Goal: Information Seeking & Learning: Learn about a topic

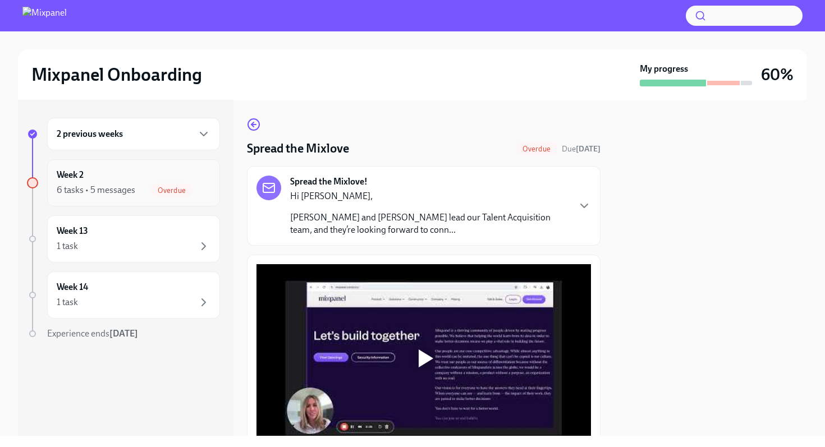
click at [107, 187] on div "6 tasks • 5 messages" at bounding box center [96, 190] width 79 height 12
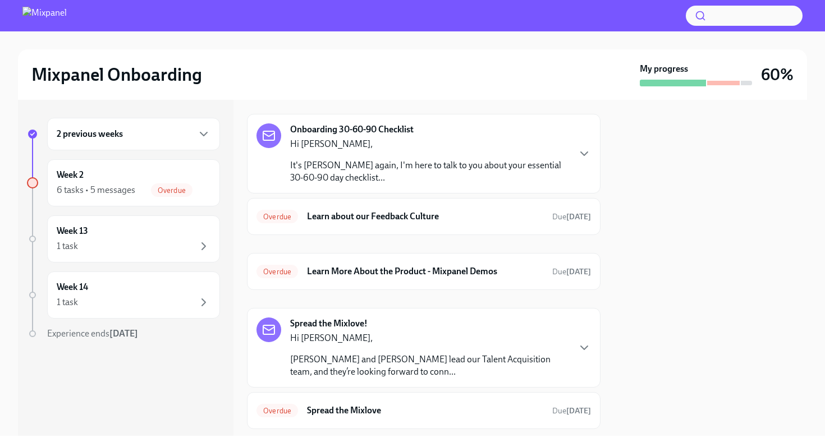
scroll to position [165, 0]
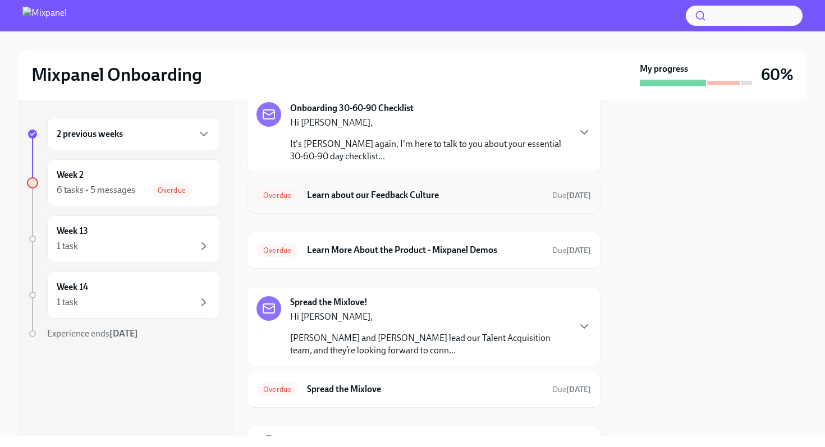
click at [404, 194] on h6 "Learn about our Feedback Culture" at bounding box center [425, 195] width 236 height 12
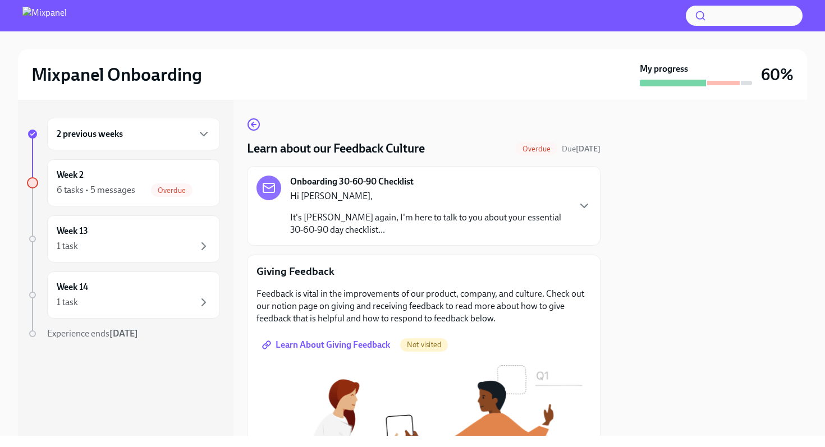
click at [332, 347] on span "Learn About Giving Feedback" at bounding box center [327, 344] width 126 height 11
click at [252, 132] on div "Learn about our Feedback Culture Overdue Due [DATE] Onboarding 30-60-90 Checkli…" at bounding box center [423, 416] width 353 height 597
click at [255, 127] on icon "button" at bounding box center [253, 124] width 13 height 13
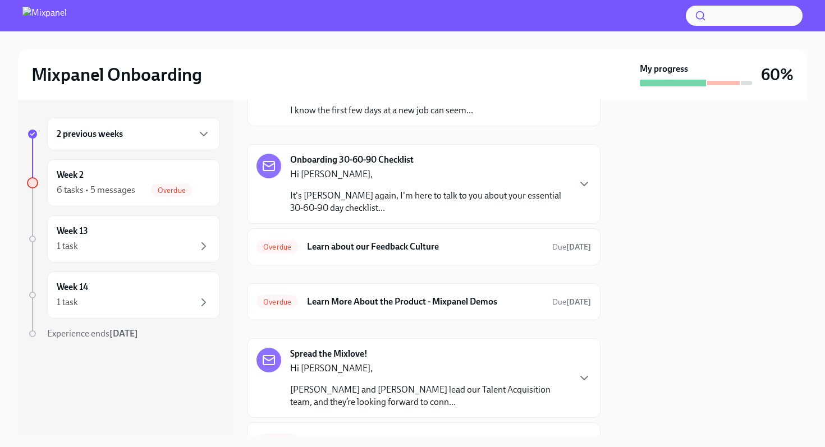
scroll to position [118, 0]
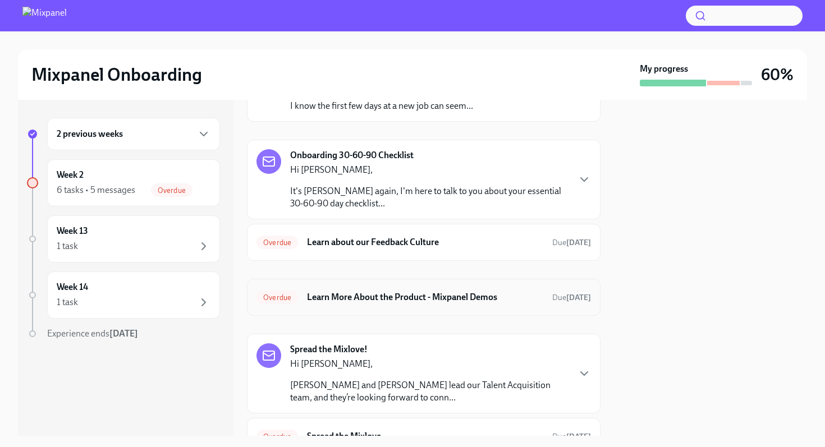
click at [438, 298] on h6 "Learn More About the Product - Mixpanel Demos" at bounding box center [425, 297] width 236 height 12
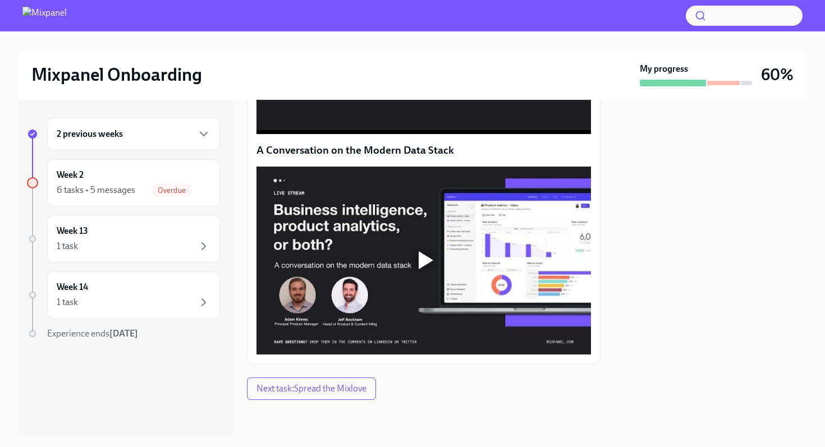
scroll to position [716, 0]
click at [355, 397] on button "Next task : Spread the Mixlove" at bounding box center [311, 389] width 129 height 22
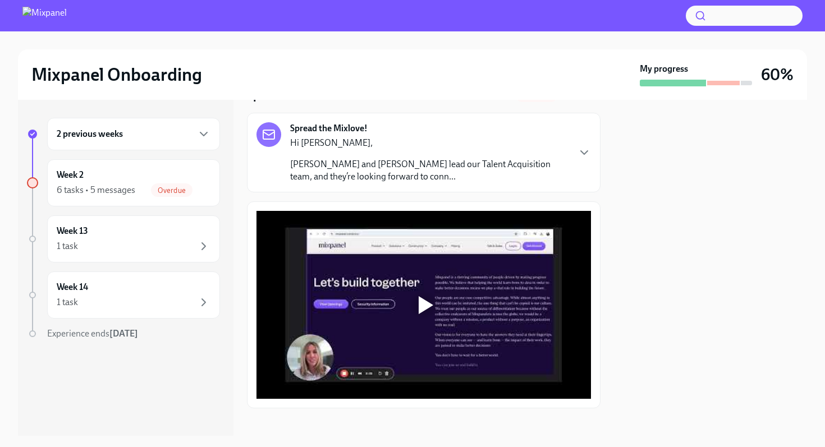
scroll to position [62, 0]
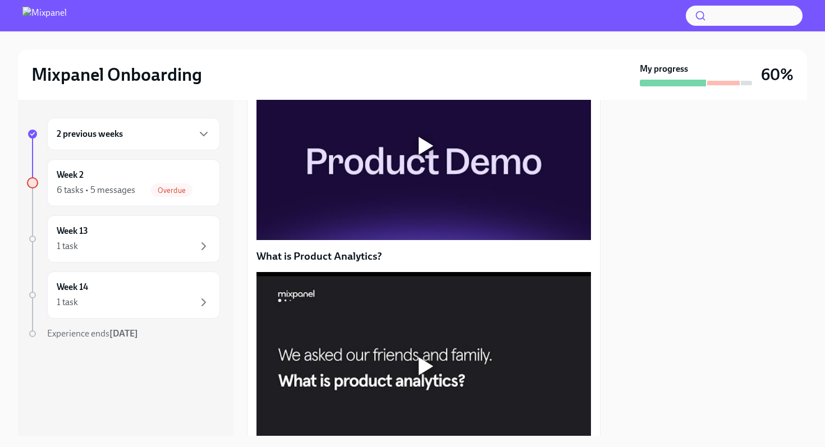
scroll to position [295, 0]
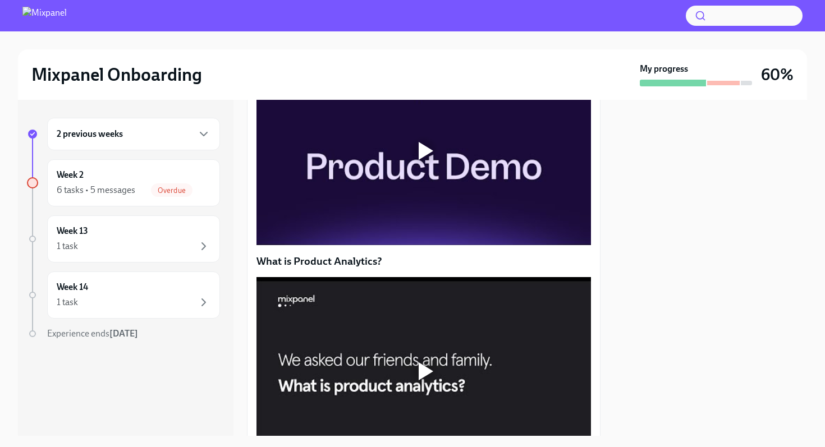
click at [422, 160] on div at bounding box center [426, 151] width 15 height 18
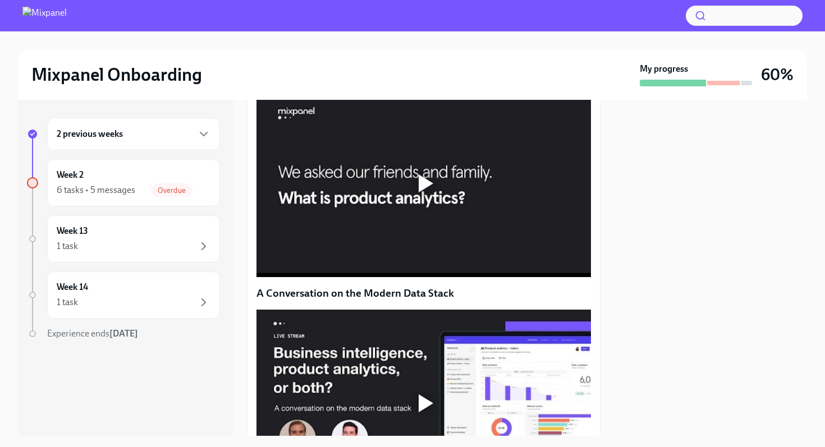
scroll to position [501, 0]
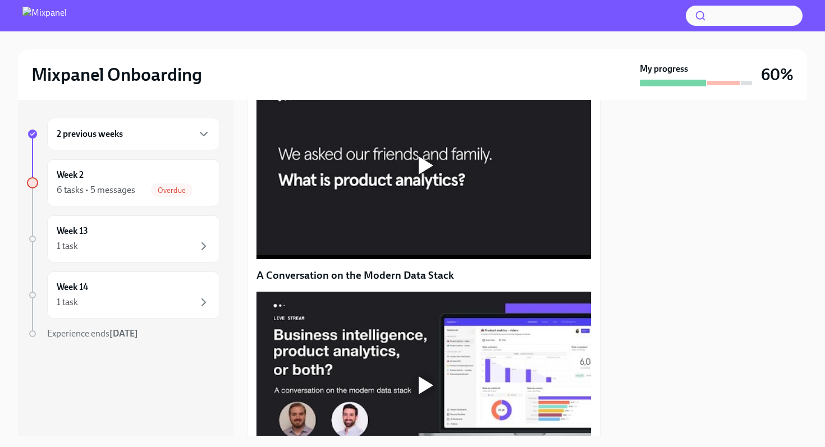
click at [415, 183] on div at bounding box center [424, 166] width 36 height 36
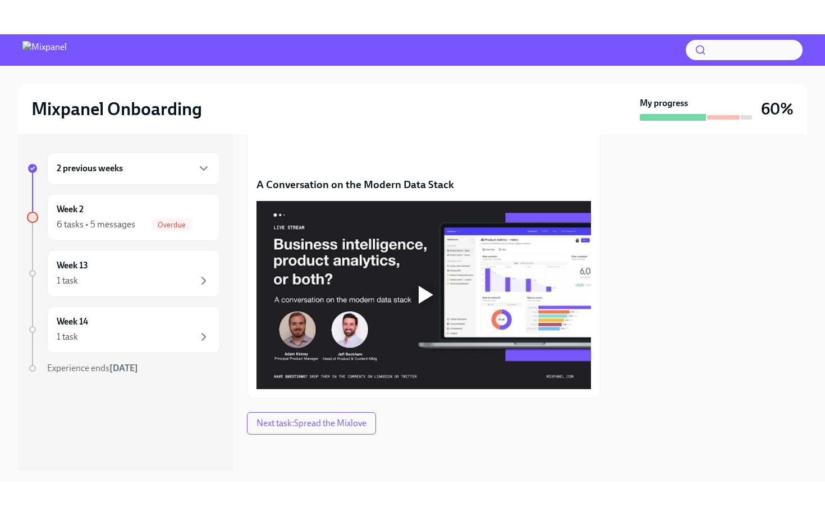
scroll to position [695, 0]
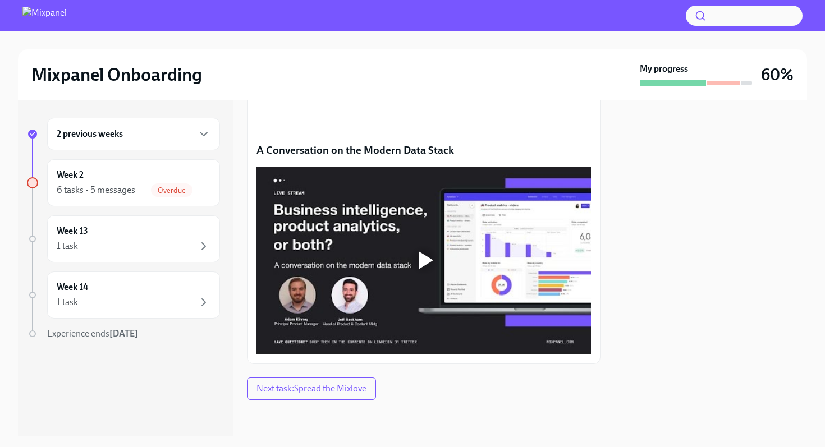
click at [426, 269] on div at bounding box center [426, 260] width 15 height 18
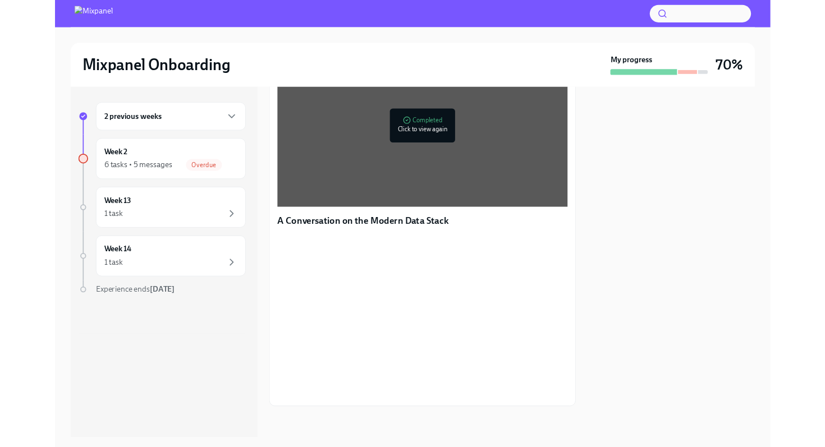
scroll to position [680, 0]
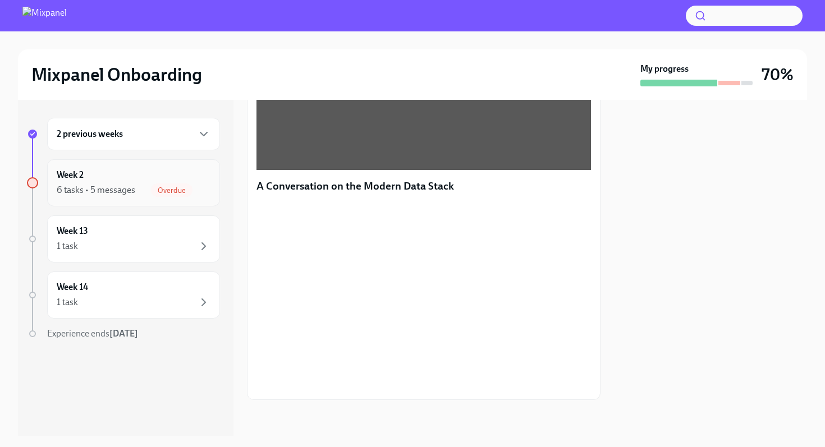
click at [118, 181] on div "Week 2 6 tasks • 5 messages Overdue" at bounding box center [134, 183] width 154 height 28
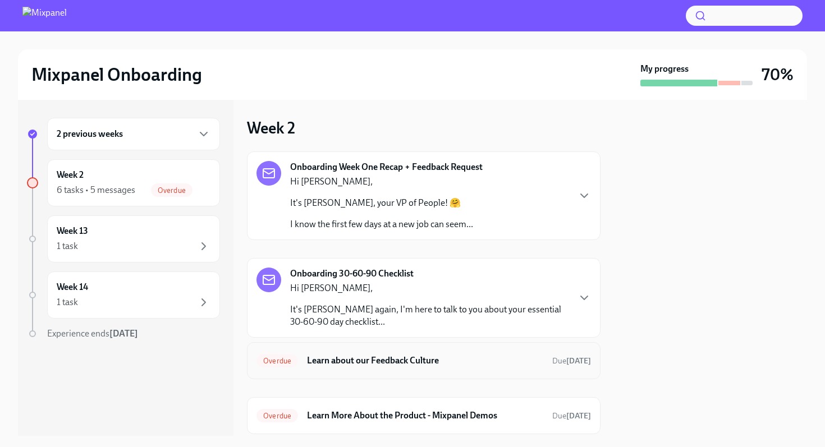
click at [412, 365] on h6 "Learn about our Feedback Culture" at bounding box center [425, 361] width 236 height 12
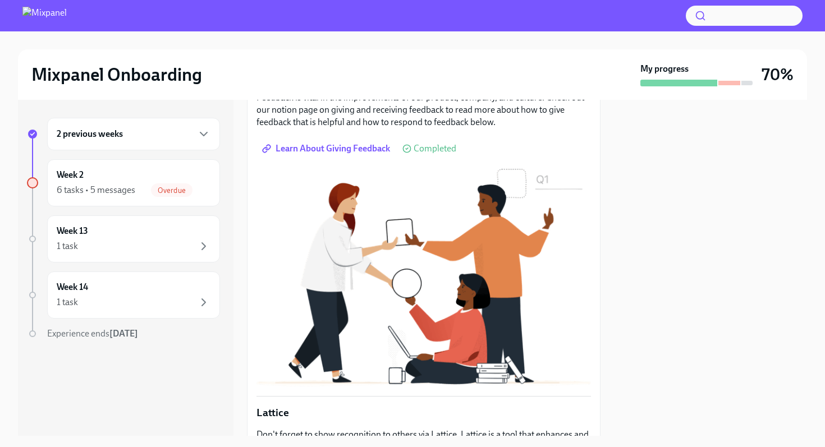
scroll to position [352, 0]
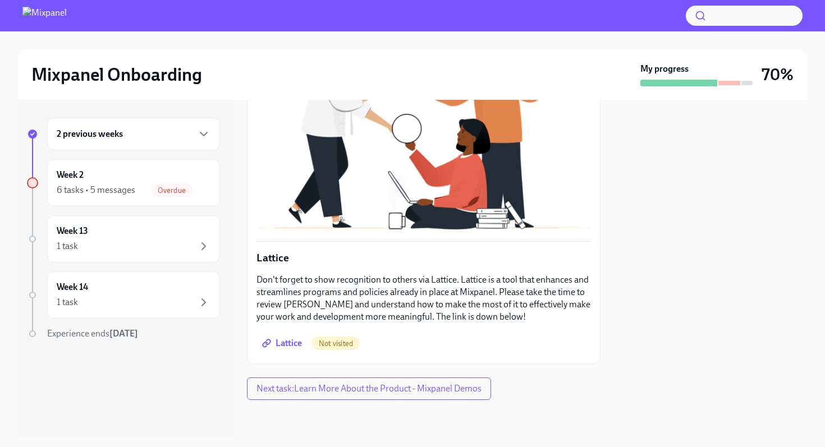
click at [283, 344] on span "Lattice" at bounding box center [283, 343] width 38 height 11
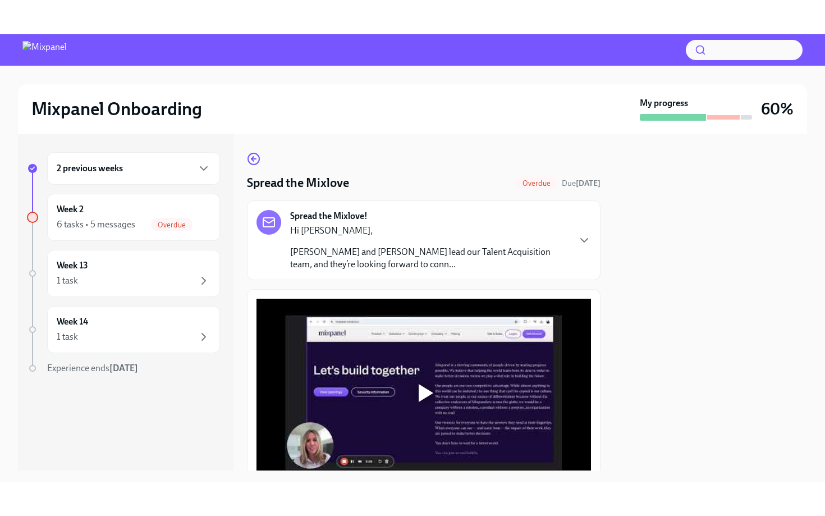
scroll to position [62, 0]
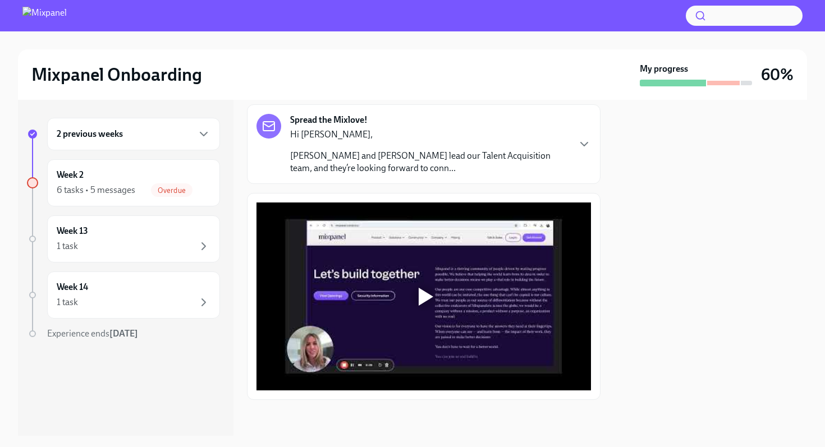
click at [424, 298] on div at bounding box center [426, 297] width 15 height 18
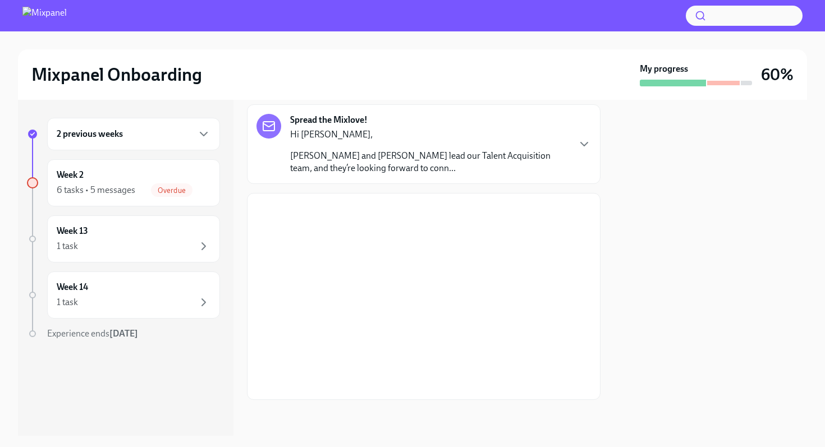
scroll to position [0, 0]
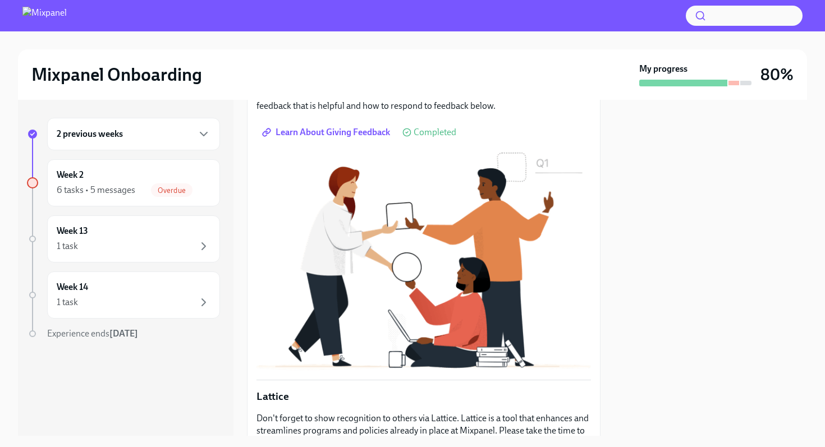
scroll to position [352, 0]
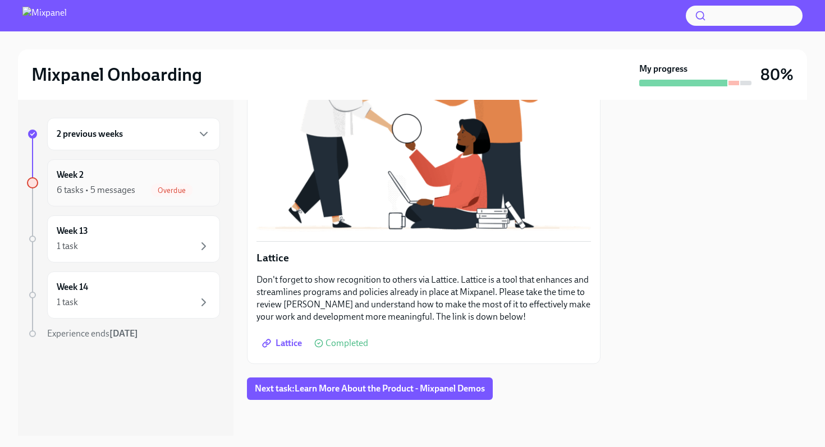
click at [170, 188] on span "Overdue" at bounding box center [172, 190] width 42 height 8
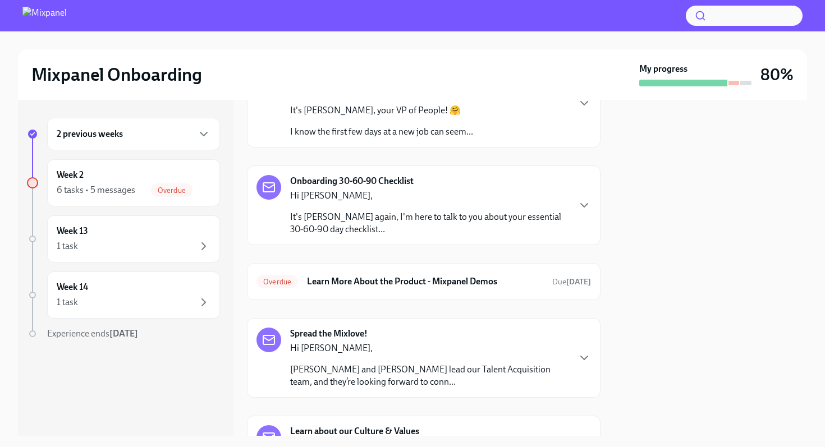
scroll to position [94, 0]
click at [364, 282] on h6 "Learn More About the Product - Mixpanel Demos" at bounding box center [425, 280] width 236 height 12
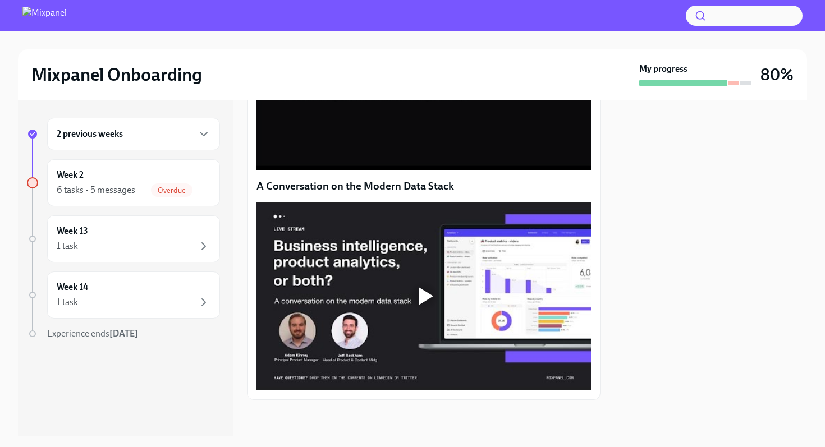
scroll to position [680, 0]
click at [140, 190] on div "6 tasks • 5 messages Overdue" at bounding box center [134, 189] width 154 height 13
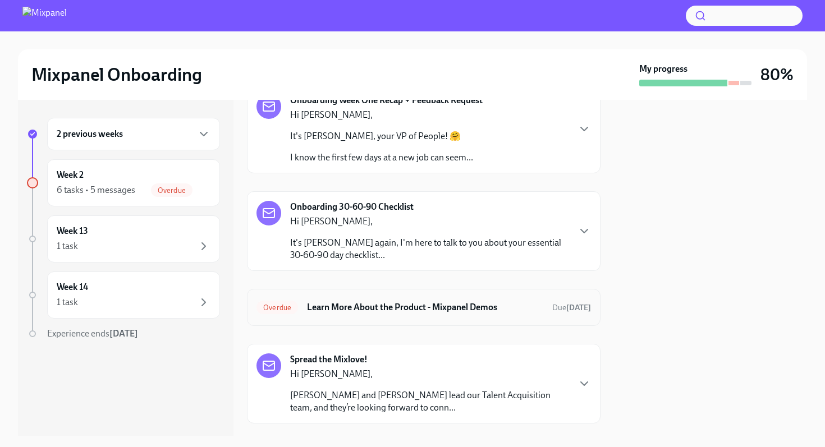
scroll to position [102, 0]
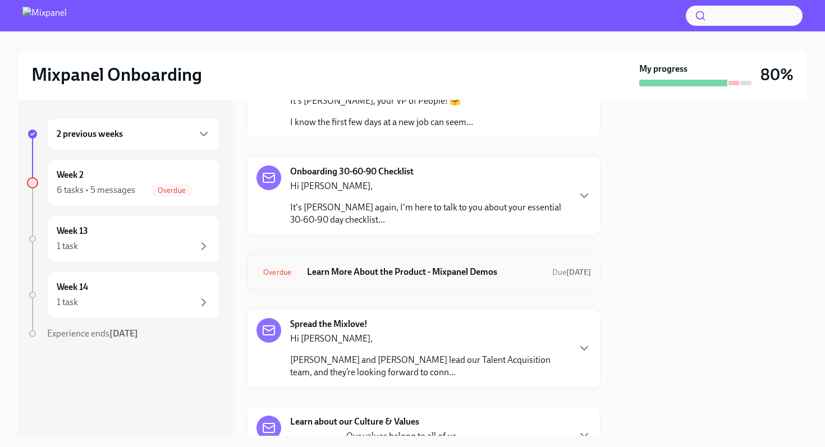
click at [356, 268] on h6 "Learn More About the Product - Mixpanel Demos" at bounding box center [425, 272] width 236 height 12
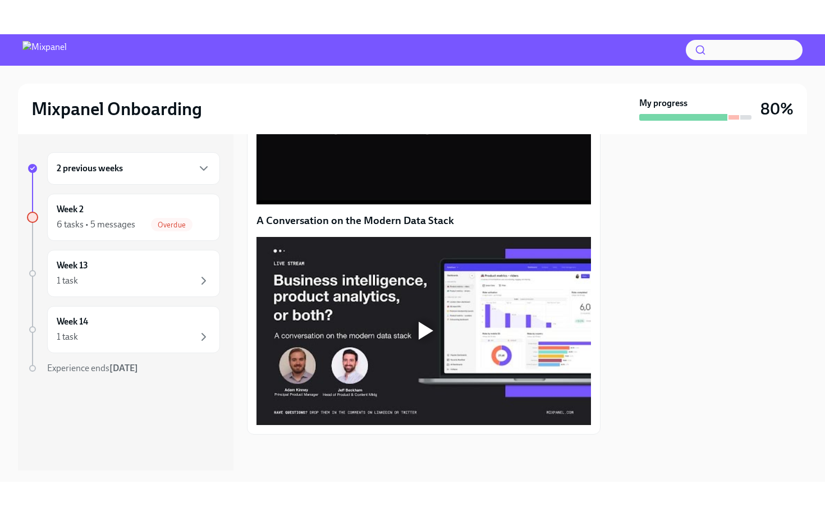
scroll to position [636, 0]
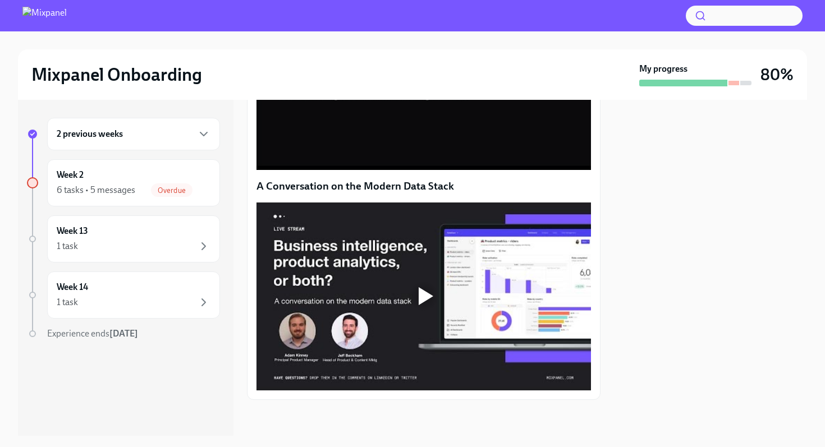
click at [426, 305] on div at bounding box center [426, 296] width 15 height 18
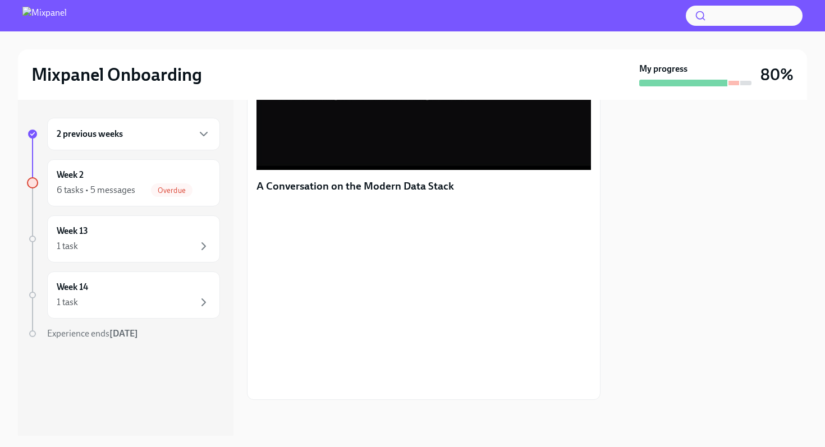
scroll to position [680, 0]
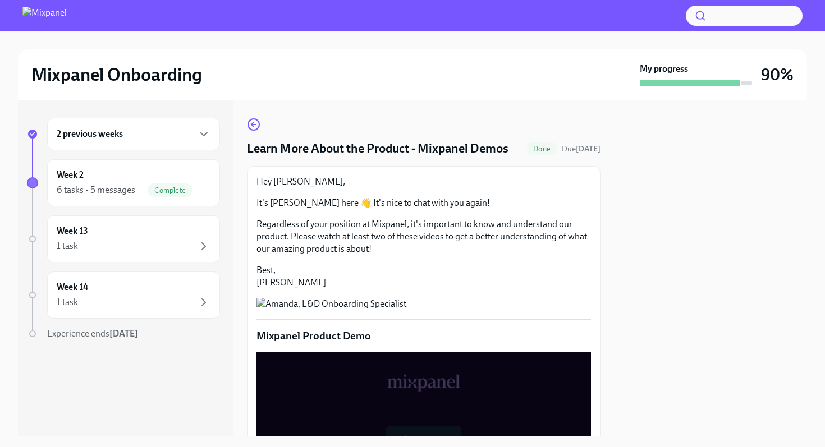
click at [148, 134] on div "2 previous weeks" at bounding box center [134, 133] width 154 height 13
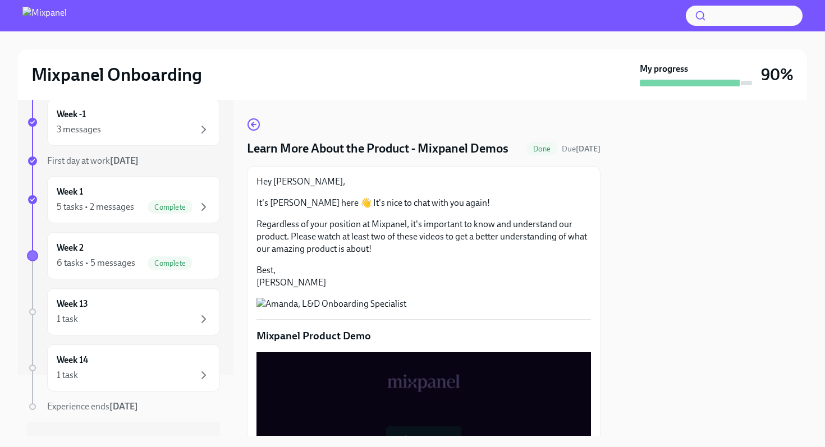
scroll to position [82, 0]
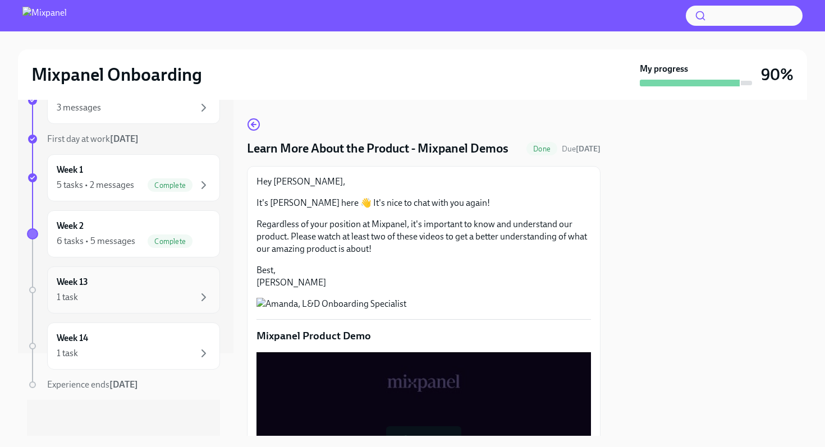
click at [165, 304] on div "Week 13 1 task" at bounding box center [133, 289] width 173 height 47
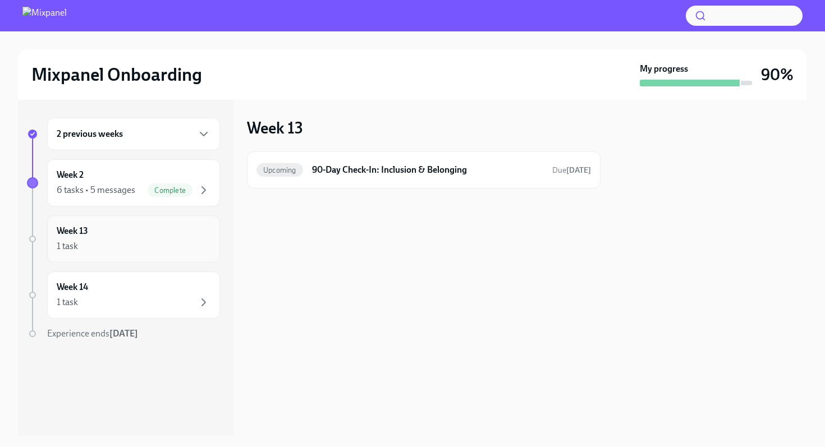
click at [132, 236] on div "Week 13 1 task" at bounding box center [134, 239] width 154 height 28
click at [136, 310] on div "Week 14 1 task" at bounding box center [133, 295] width 173 height 47
click at [160, 236] on div "Week 13 1 task" at bounding box center [134, 239] width 154 height 28
